Goal: Information Seeking & Learning: Compare options

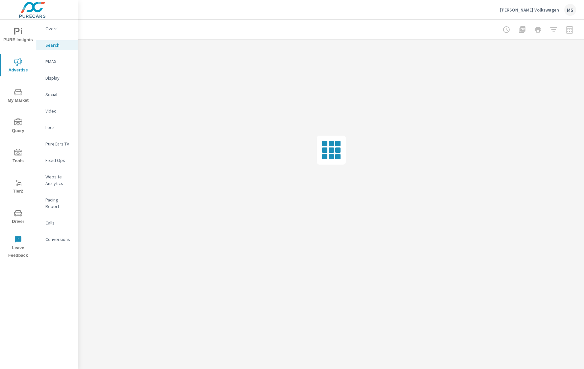
click at [566, 11] on div "MS" at bounding box center [570, 10] width 12 height 12
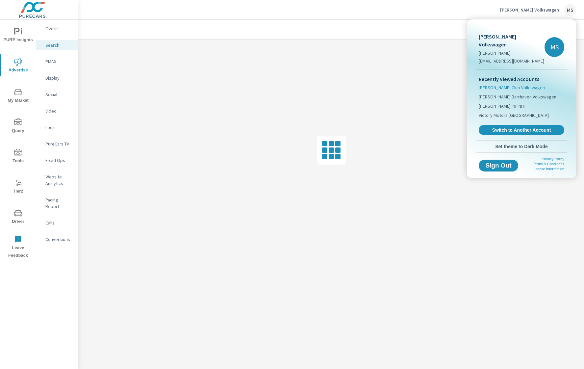
click at [498, 84] on span "[PERSON_NAME] Club Volkswagen" at bounding box center [511, 87] width 66 height 7
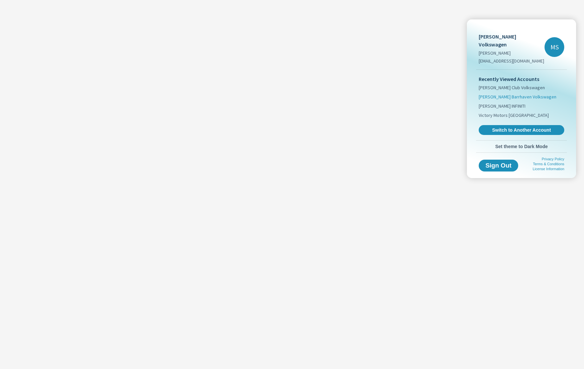
click at [498, 93] on span "[PERSON_NAME] Barrhaven Volkswagen" at bounding box center [517, 96] width 78 height 7
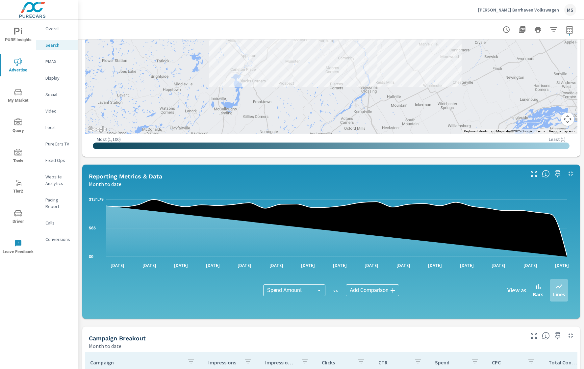
scroll to position [372, 0]
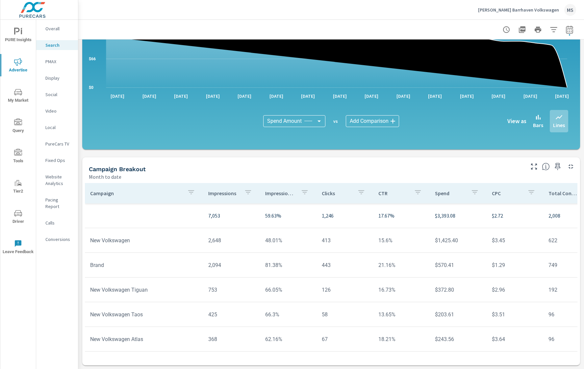
click at [54, 61] on p "PMAX" at bounding box center [58, 61] width 27 height 7
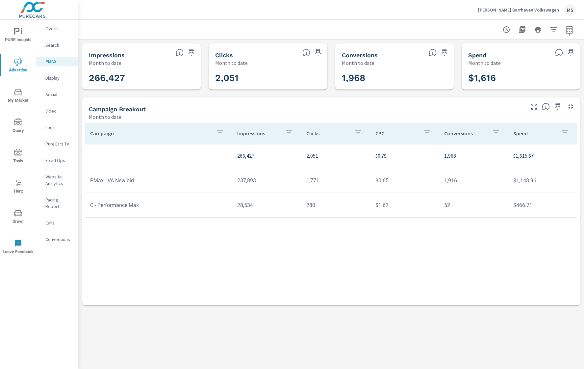
click at [573, 26] on button "button" at bounding box center [569, 29] width 13 height 13
select select "Month to date"
click at [508, 76] on p "+ Add comparison" at bounding box center [523, 74] width 84 height 8
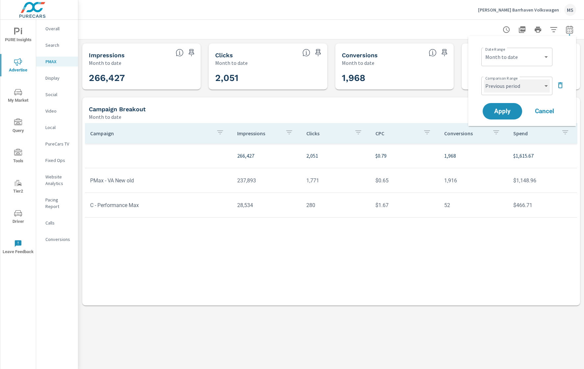
click at [509, 86] on select "Custom Previous period Previous month Previous year" at bounding box center [517, 85] width 66 height 13
click at [484, 79] on select "Custom Previous period Previous month Previous year" at bounding box center [517, 85] width 66 height 13
select select "Previous month"
click at [508, 108] on span "Apply" at bounding box center [502, 111] width 26 height 6
